Goal: Find specific page/section: Find specific page/section

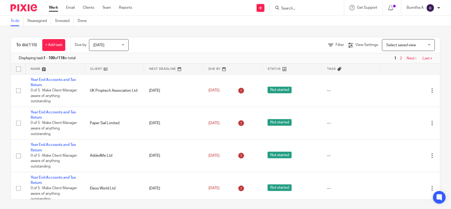
click at [294, 3] on div at bounding box center [307, 8] width 74 height 16
click at [297, 10] on input "Search" at bounding box center [305, 8] width 48 height 5
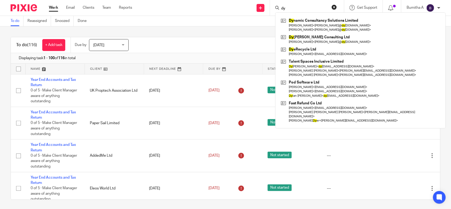
type input "dy"
click at [229, 40] on div "Filter View Settings View Settings Manage saved views Select saved view Select …" at bounding box center [289, 45] width 303 height 12
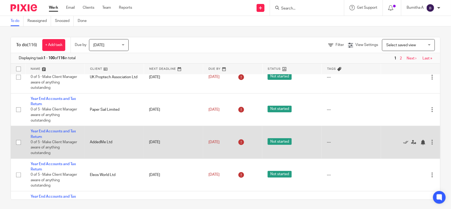
scroll to position [18, 0]
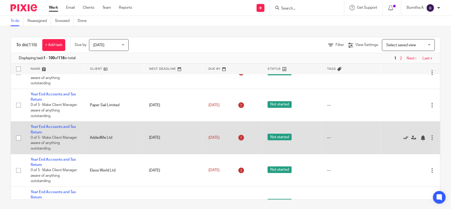
click at [404, 138] on icon at bounding box center [406, 137] width 5 height 5
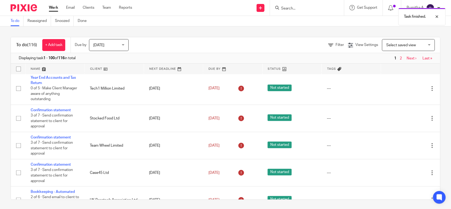
scroll to position [100, 0]
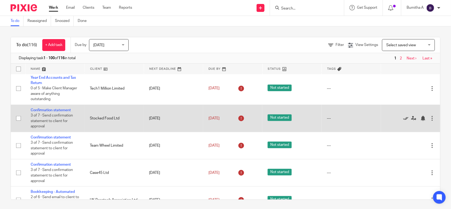
click at [404, 116] on icon at bounding box center [406, 118] width 5 height 5
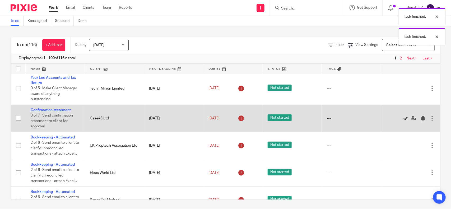
click at [404, 116] on icon at bounding box center [406, 118] width 5 height 5
click at [404, 121] on icon at bounding box center [406, 118] width 5 height 5
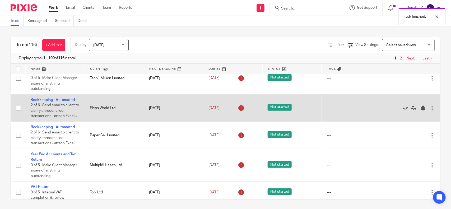
scroll to position [99, 0]
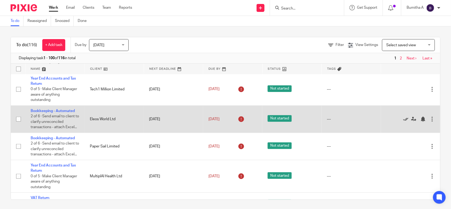
click at [404, 122] on icon at bounding box center [406, 119] width 5 height 5
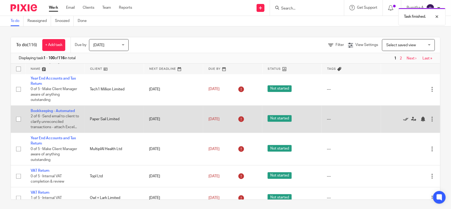
click at [404, 122] on icon at bounding box center [406, 119] width 5 height 5
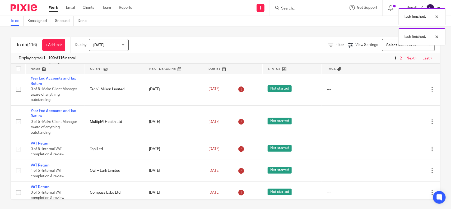
click at [404, 122] on icon at bounding box center [406, 121] width 5 height 5
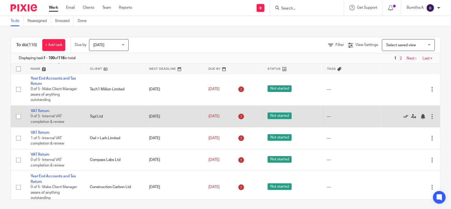
click at [404, 115] on icon at bounding box center [406, 116] width 5 height 5
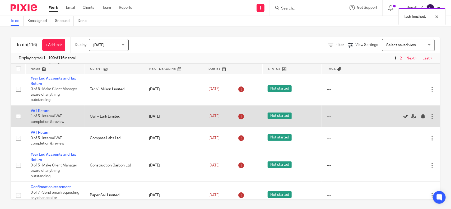
click at [404, 116] on icon at bounding box center [406, 116] width 5 height 5
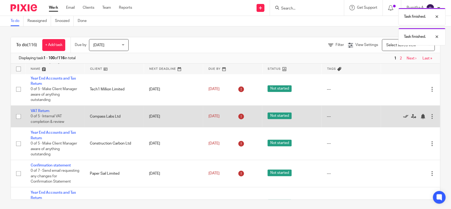
click at [404, 116] on icon at bounding box center [406, 116] width 5 height 5
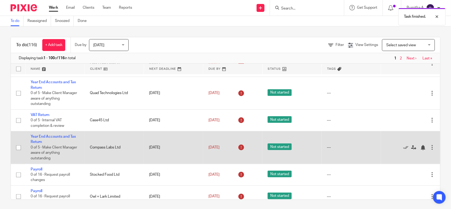
scroll to position [198, 0]
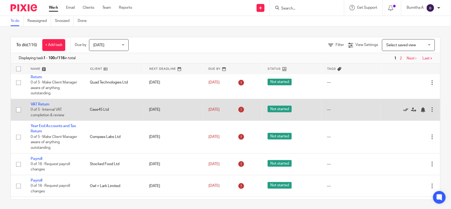
click at [404, 110] on icon at bounding box center [406, 109] width 5 height 5
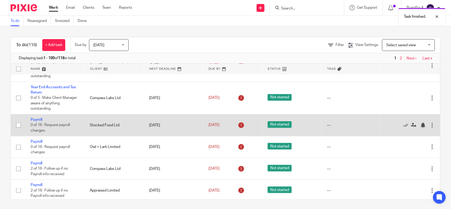
scroll to position [231, 0]
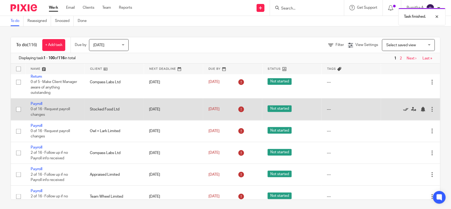
click at [404, 108] on icon at bounding box center [406, 109] width 5 height 5
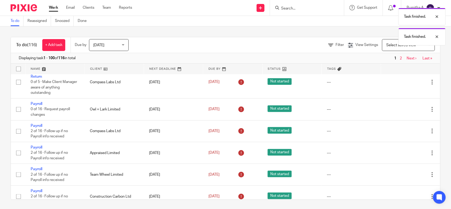
click at [404, 108] on icon at bounding box center [406, 109] width 5 height 5
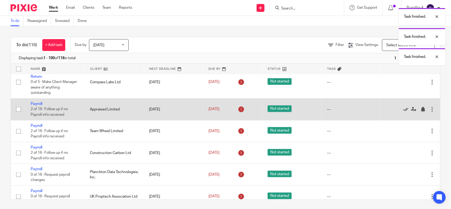
click at [404, 108] on icon at bounding box center [406, 109] width 5 height 5
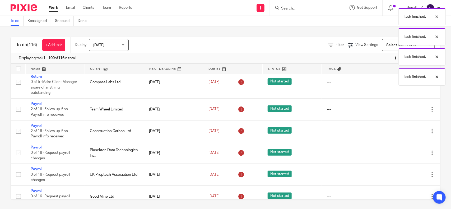
click at [404, 108] on icon at bounding box center [406, 109] width 5 height 5
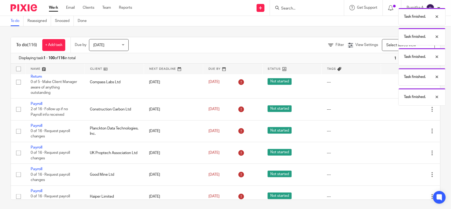
click at [404, 108] on icon at bounding box center [406, 109] width 5 height 5
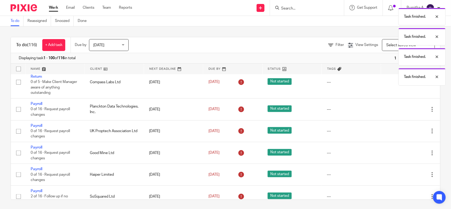
click at [404, 108] on icon at bounding box center [406, 109] width 5 height 5
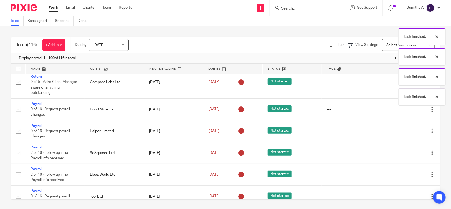
click at [404, 108] on icon at bounding box center [406, 109] width 5 height 5
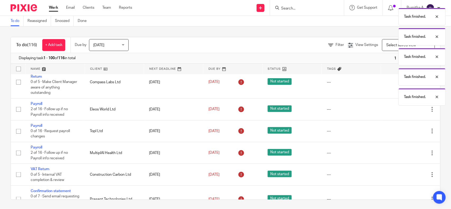
click at [404, 108] on icon at bounding box center [406, 109] width 5 height 5
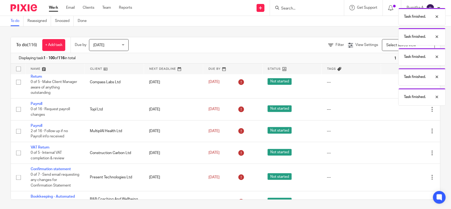
click at [404, 108] on icon at bounding box center [406, 109] width 5 height 5
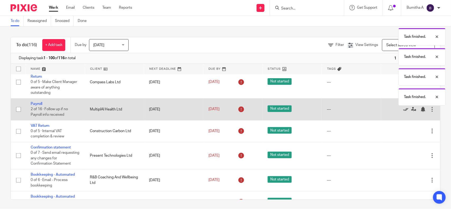
click at [404, 108] on icon at bounding box center [406, 109] width 5 height 5
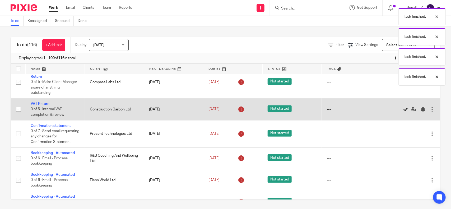
click at [404, 108] on icon at bounding box center [406, 109] width 5 height 5
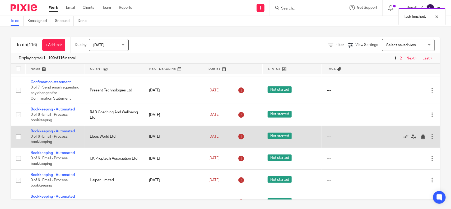
scroll to position [264, 0]
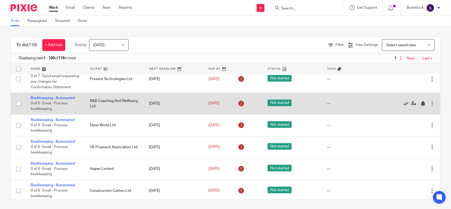
click at [404, 103] on icon at bounding box center [406, 103] width 5 height 5
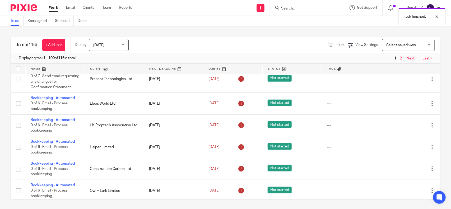
click at [404, 103] on icon at bounding box center [406, 103] width 5 height 5
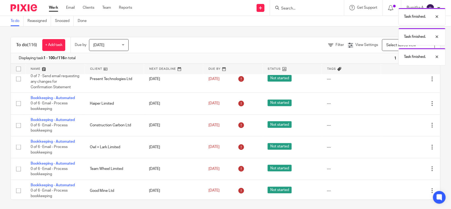
click at [404, 103] on icon at bounding box center [406, 103] width 5 height 5
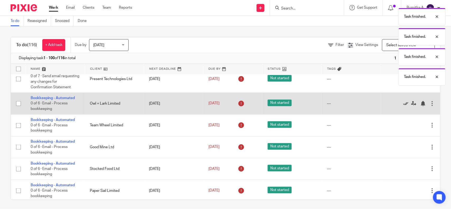
click at [404, 103] on icon at bounding box center [406, 103] width 5 height 5
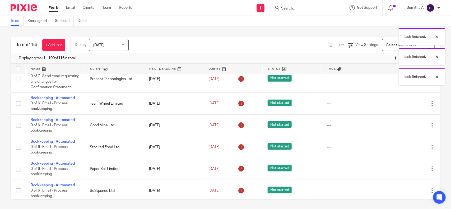
click at [404, 101] on icon at bounding box center [406, 103] width 5 height 5
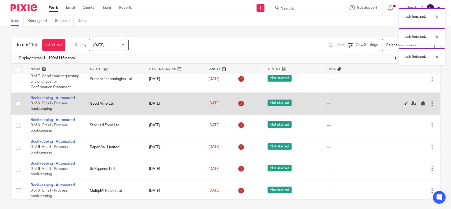
click at [404, 102] on icon at bounding box center [406, 103] width 5 height 5
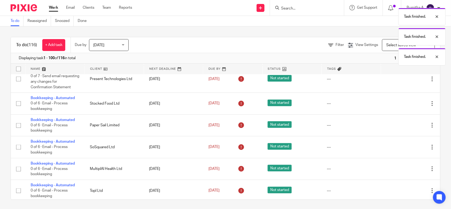
click at [404, 102] on icon at bounding box center [406, 103] width 5 height 5
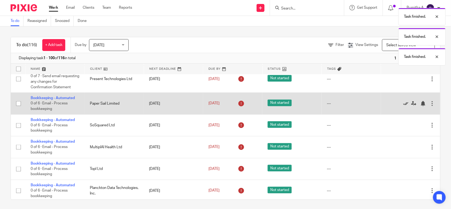
click at [404, 102] on icon at bounding box center [406, 103] width 5 height 5
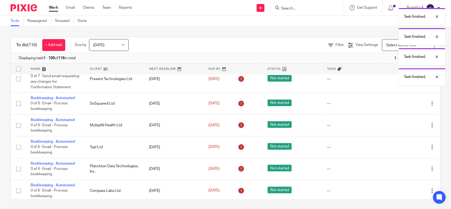
click at [404, 102] on icon at bounding box center [406, 103] width 5 height 5
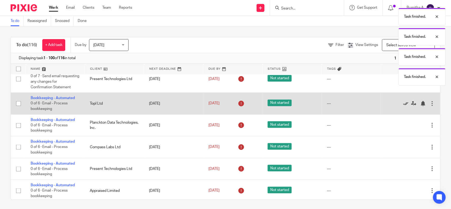
click at [404, 101] on icon at bounding box center [406, 103] width 5 height 5
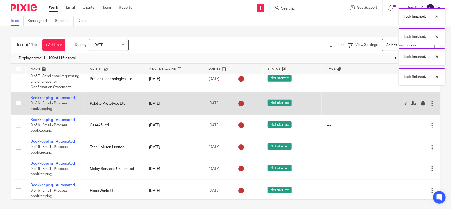
click at [404, 103] on icon at bounding box center [406, 103] width 5 height 5
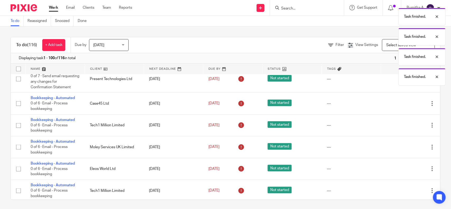
click at [404, 103] on icon at bounding box center [406, 103] width 5 height 5
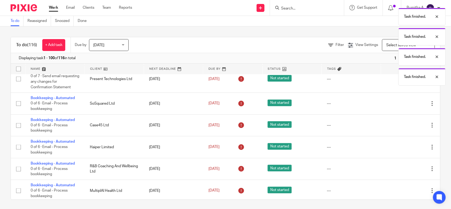
click at [404, 103] on icon at bounding box center [406, 103] width 5 height 5
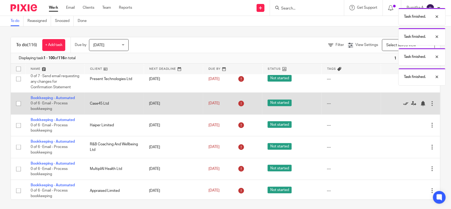
click at [404, 103] on icon at bounding box center [406, 103] width 5 height 5
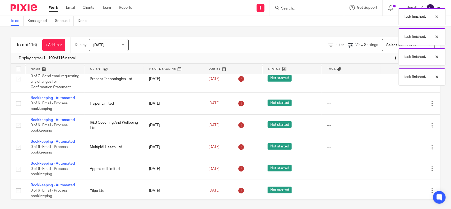
click at [404, 103] on icon at bounding box center [406, 103] width 5 height 5
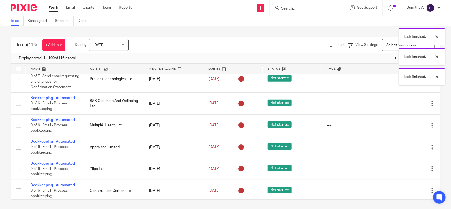
click at [404, 103] on icon at bounding box center [406, 103] width 5 height 5
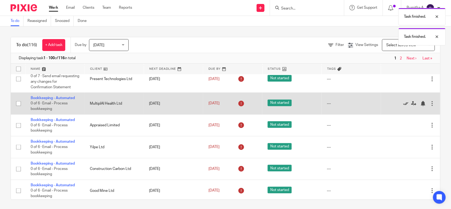
click at [404, 103] on icon at bounding box center [406, 103] width 5 height 5
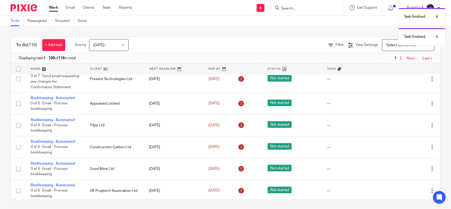
click at [404, 103] on icon at bounding box center [406, 103] width 5 height 5
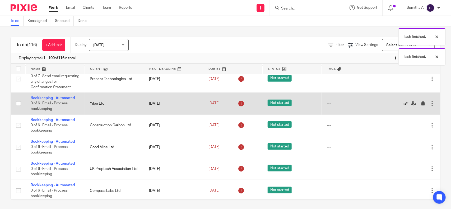
click at [404, 103] on icon at bounding box center [406, 103] width 5 height 5
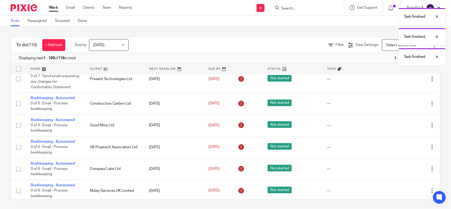
click at [404, 103] on icon at bounding box center [406, 103] width 5 height 5
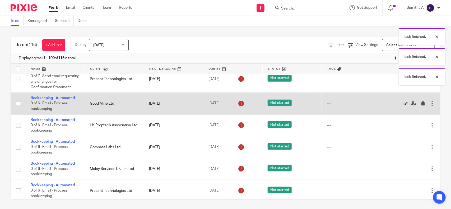
click at [404, 103] on icon at bounding box center [406, 103] width 5 height 5
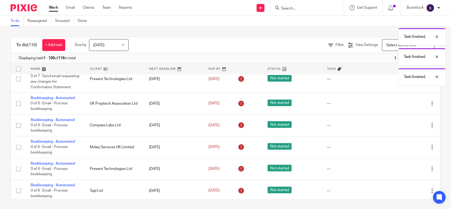
click at [404, 103] on icon at bounding box center [406, 103] width 5 height 5
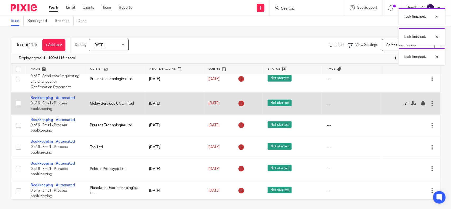
click at [404, 103] on icon at bounding box center [406, 103] width 5 height 5
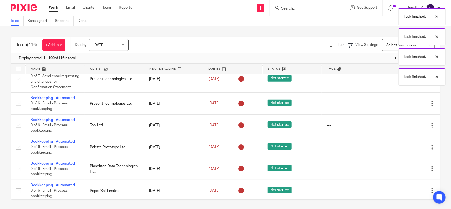
click at [404, 103] on icon at bounding box center [406, 103] width 5 height 5
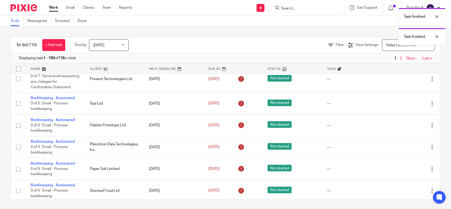
click at [404, 103] on icon at bounding box center [406, 103] width 5 height 5
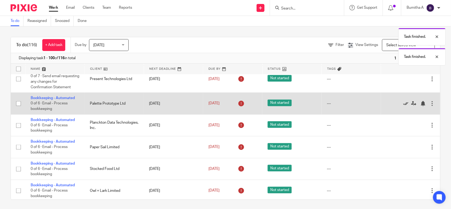
click at [404, 103] on icon at bounding box center [406, 103] width 5 height 5
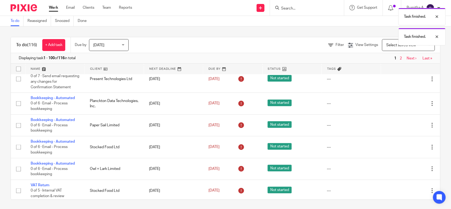
click at [404, 103] on icon at bounding box center [406, 103] width 5 height 5
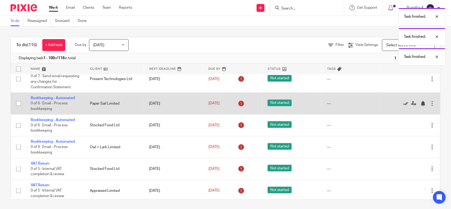
click at [404, 103] on icon at bounding box center [406, 103] width 5 height 5
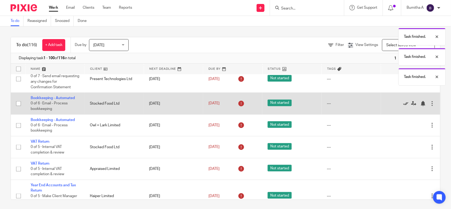
click at [404, 103] on icon at bounding box center [406, 103] width 5 height 5
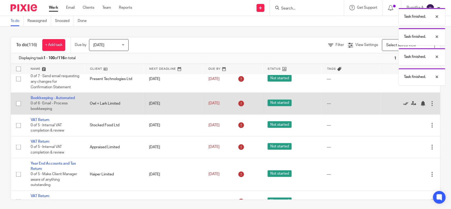
click at [404, 103] on icon at bounding box center [406, 103] width 5 height 5
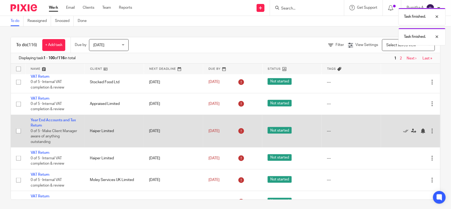
scroll to position [298, 0]
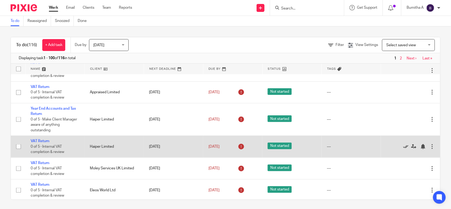
click at [404, 146] on icon at bounding box center [406, 146] width 5 height 5
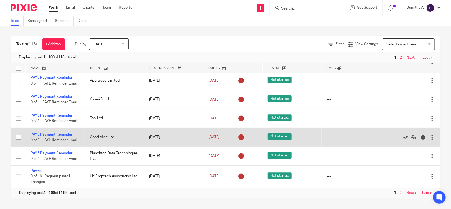
scroll to position [1, 0]
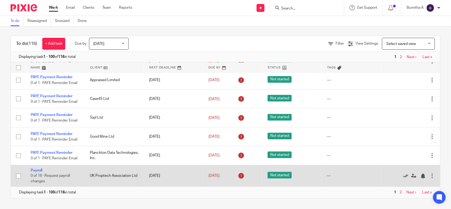
click at [404, 176] on icon at bounding box center [406, 176] width 5 height 5
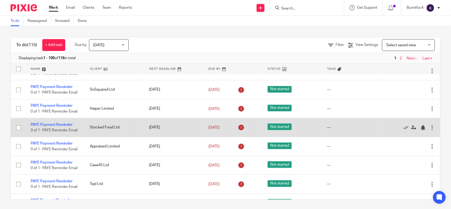
scroll to position [614, 0]
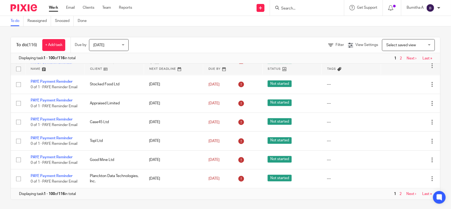
click at [297, 11] on div at bounding box center [307, 8] width 74 height 16
click at [294, 12] on div at bounding box center [307, 8] width 74 height 16
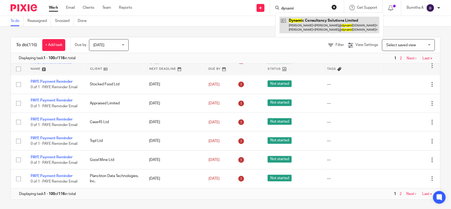
type input "dynami"
click at [306, 24] on link at bounding box center [330, 25] width 100 height 16
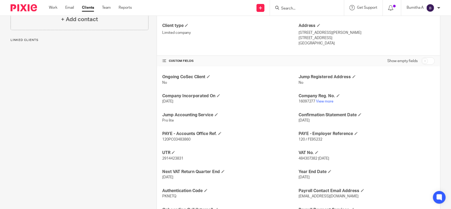
scroll to position [138, 0]
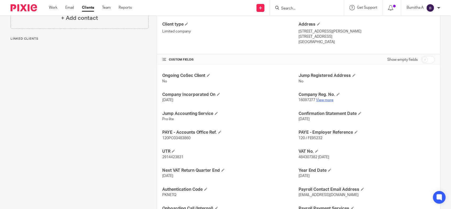
click at [322, 100] on link "View more" at bounding box center [325, 100] width 17 height 4
